Goal: Task Accomplishment & Management: Use online tool/utility

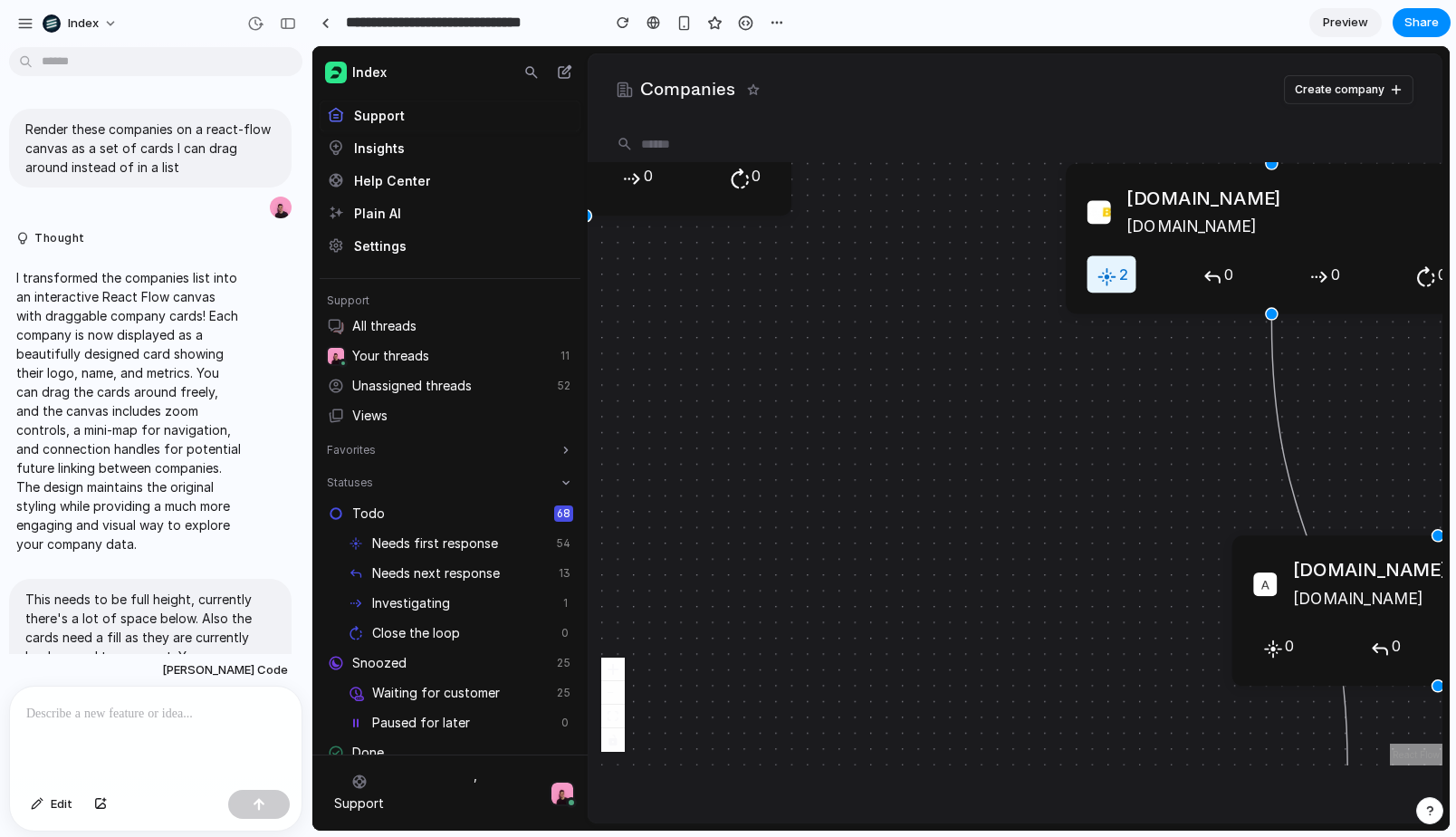
scroll to position [584, 0]
